Goal: Transaction & Acquisition: Purchase product/service

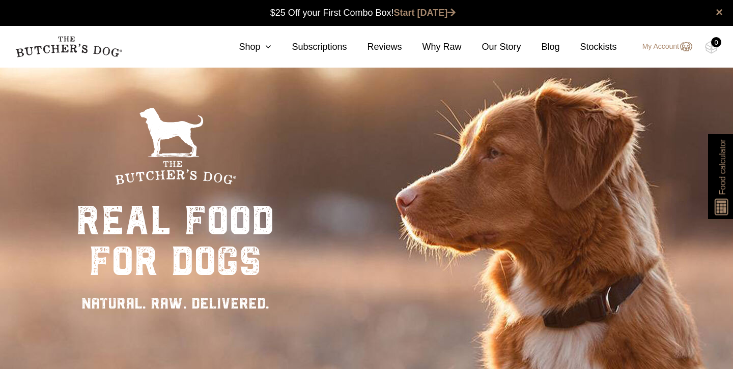
scroll to position [1, 0]
click at [250, 49] on link "Shop" at bounding box center [244, 47] width 53 height 14
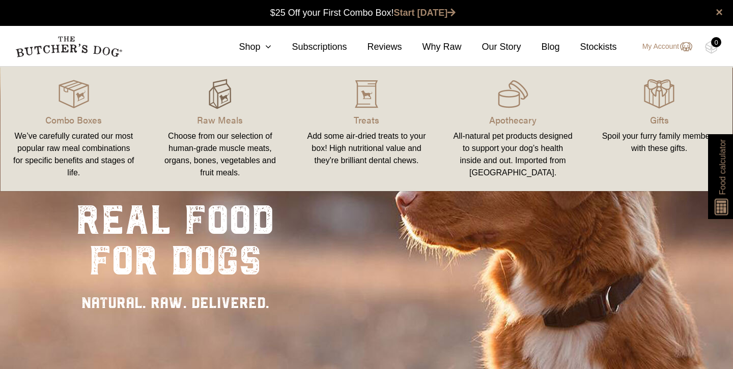
click at [222, 96] on img at bounding box center [220, 94] width 31 height 31
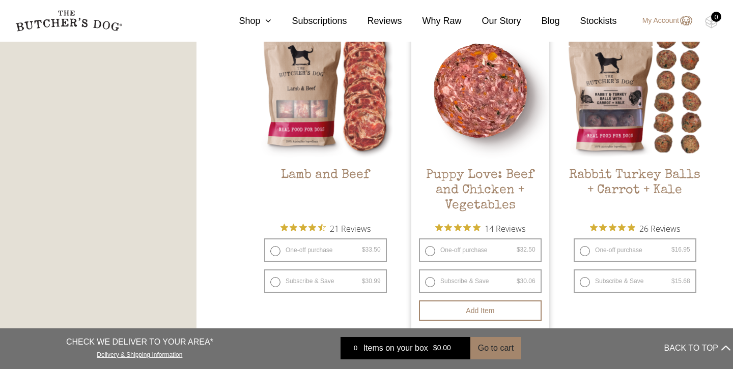
scroll to position [914, 0]
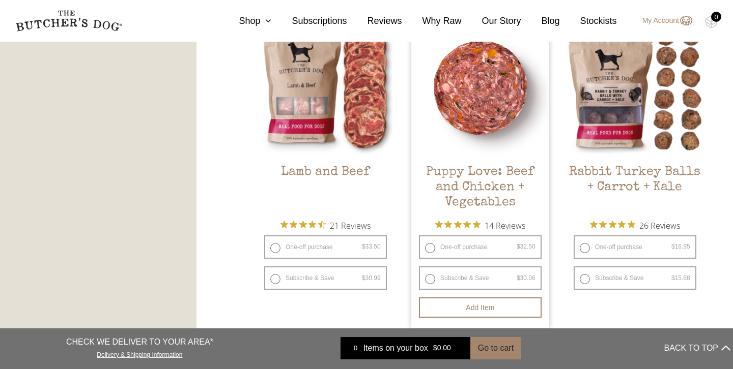
click at [431, 247] on label "One-off purchase $ 32.50 — or subscribe and save 7.5%" at bounding box center [480, 247] width 123 height 23
radio input "true"
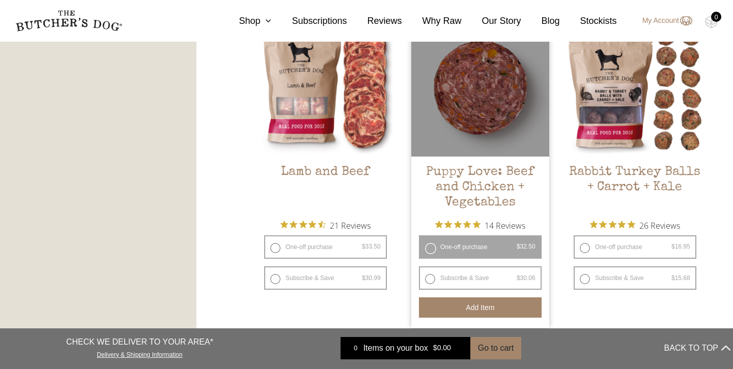
click at [481, 309] on button "Add item" at bounding box center [480, 308] width 123 height 20
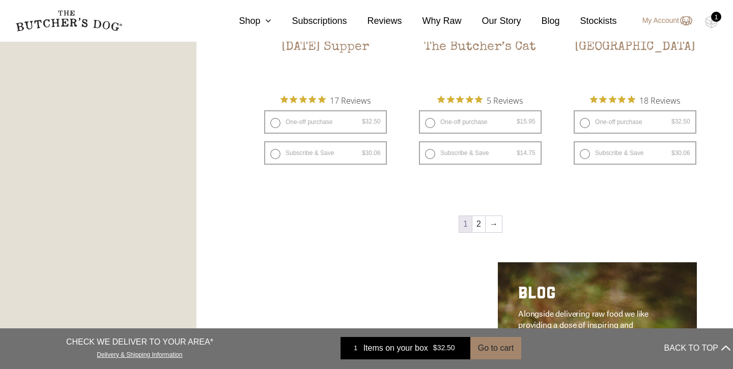
scroll to position [1359, 0]
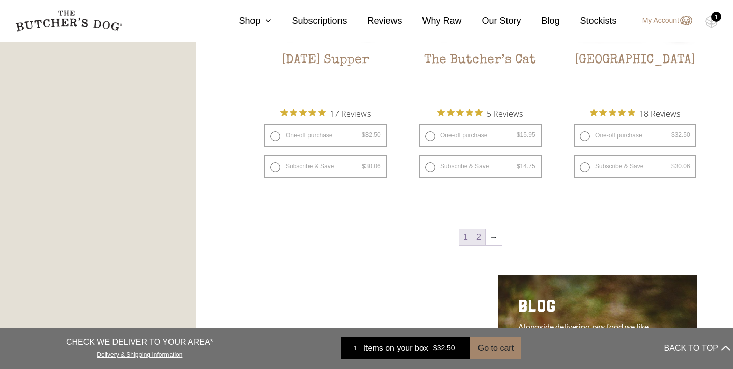
click at [477, 240] on link "2" at bounding box center [478, 237] width 13 height 16
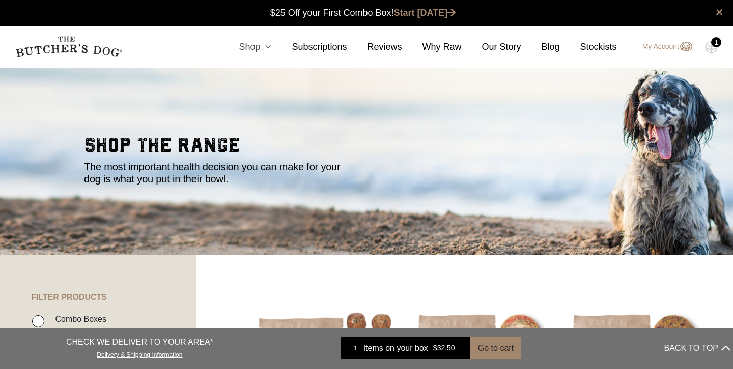
click at [252, 49] on link "Shop" at bounding box center [244, 47] width 53 height 14
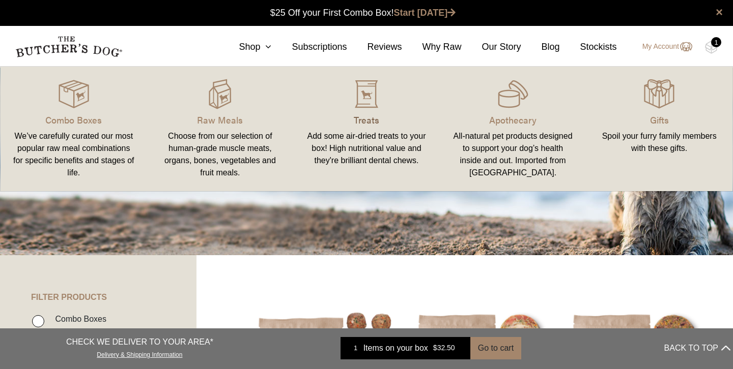
click at [368, 116] on p "Treats" at bounding box center [366, 120] width 122 height 14
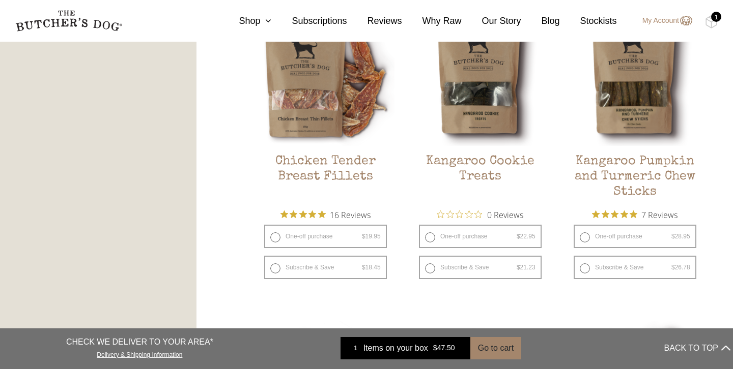
scroll to position [656, 0]
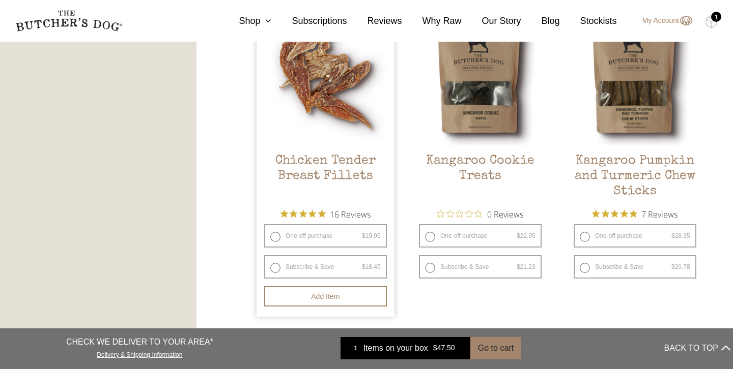
click at [275, 237] on label "One-off purchase $ 19.95 — or subscribe and save 7.5%" at bounding box center [325, 235] width 123 height 23
radio input "true"
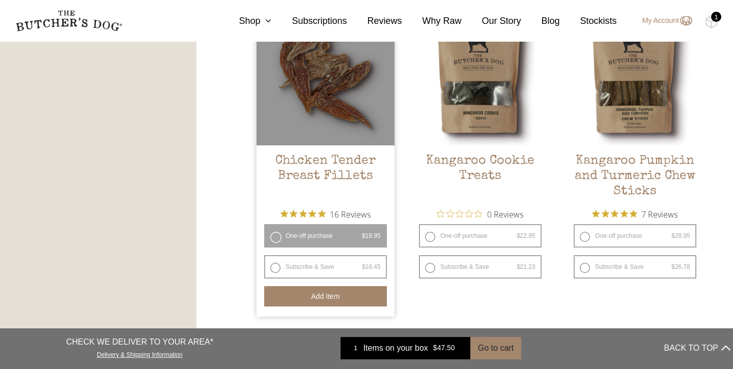
click at [307, 299] on button "Add item" at bounding box center [325, 296] width 123 height 20
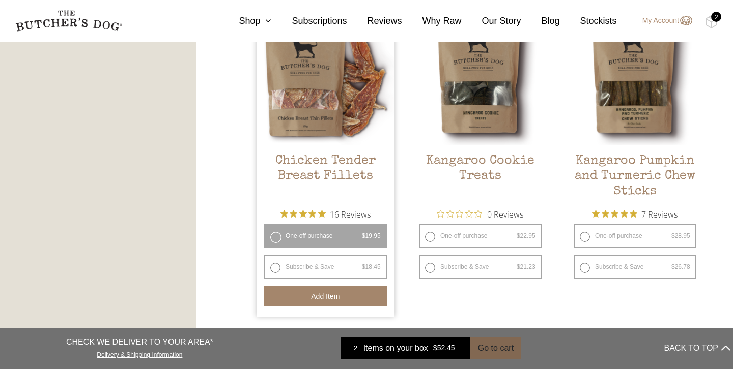
click at [496, 342] on button "Go to cart" at bounding box center [495, 348] width 51 height 22
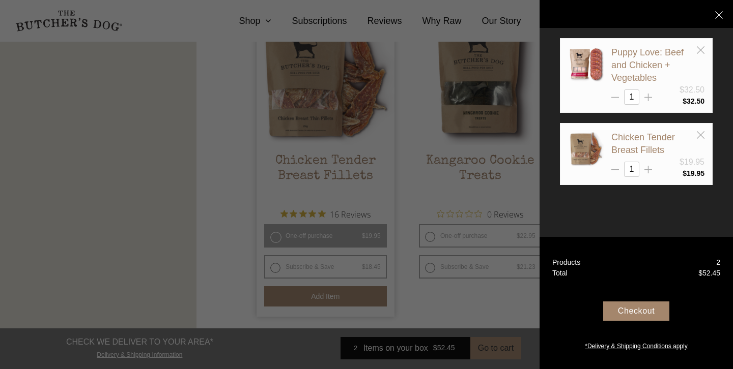
click at [650, 314] on div "Checkout" at bounding box center [636, 311] width 66 height 19
